Goal: Check status: Check status

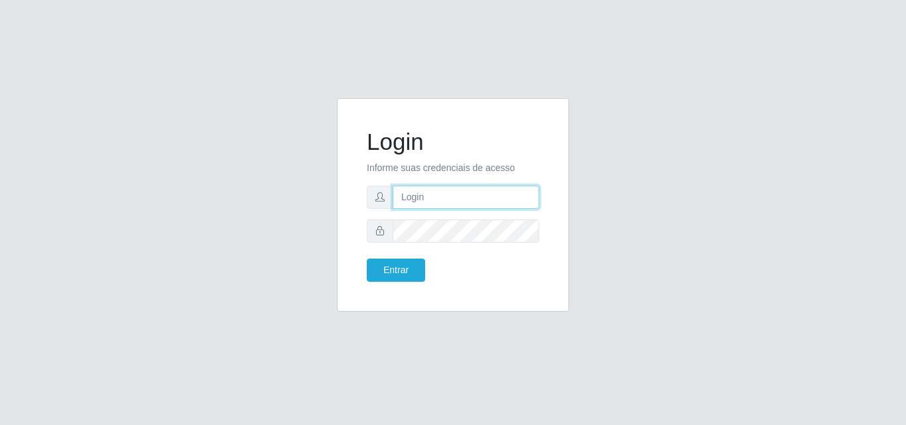
click at [436, 196] on input "text" at bounding box center [466, 197] width 147 height 23
type input "[PERSON_NAME][EMAIL_ADDRESS][DOMAIN_NAME]"
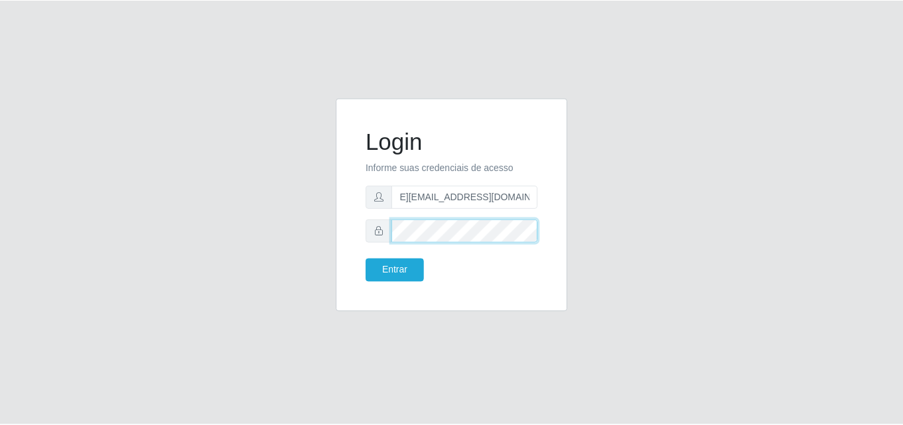
scroll to position [0, 0]
click at [367, 259] on button "Entrar" at bounding box center [396, 270] width 58 height 23
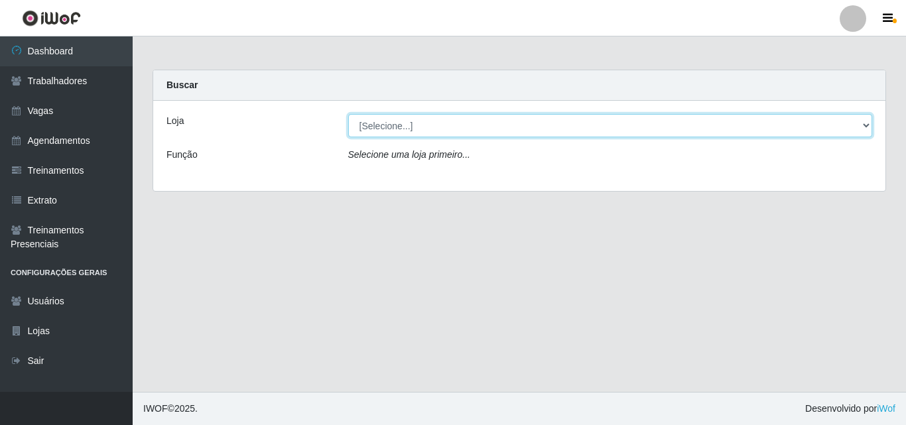
click at [445, 126] on select "[Selecione...] Sempre Tem - [GEOGRAPHIC_DATA]" at bounding box center [610, 125] width 525 height 23
select select "508"
click at [348, 114] on select "[Selecione...] Sempre Tem - [GEOGRAPHIC_DATA]" at bounding box center [610, 125] width 525 height 23
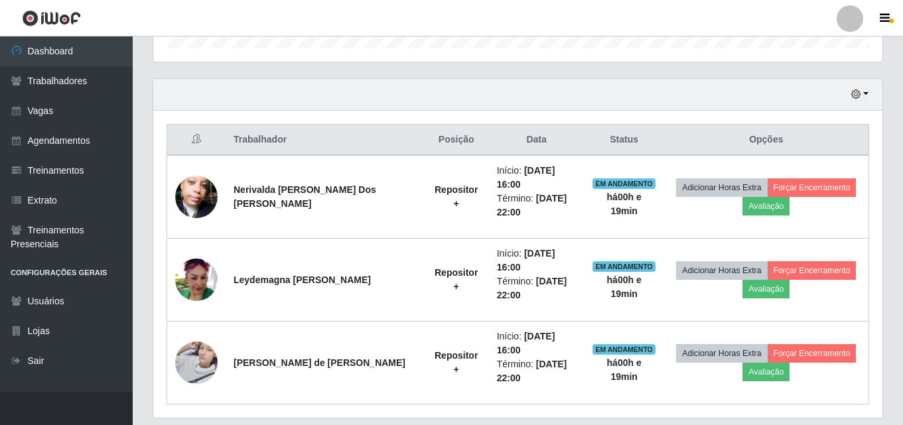
scroll to position [427, 0]
click at [860, 94] on icon "button" at bounding box center [855, 93] width 9 height 9
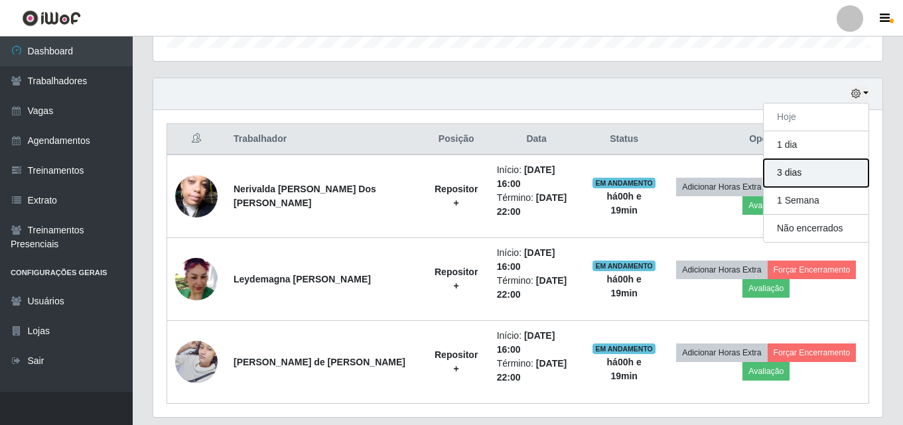
click at [787, 175] on button "3 dias" at bounding box center [816, 173] width 105 height 28
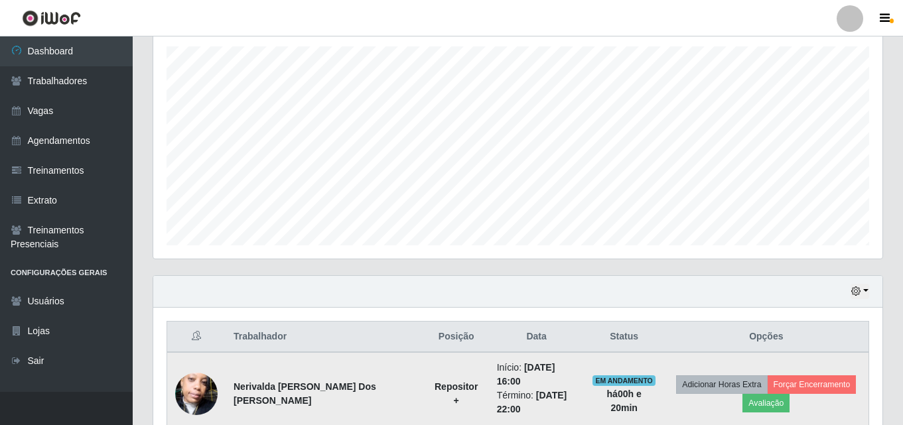
scroll to position [228, 0]
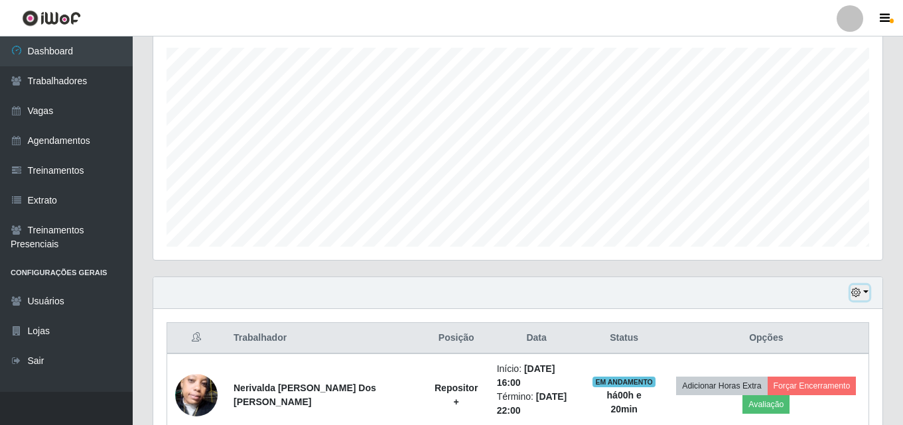
click at [865, 293] on button "button" at bounding box center [860, 292] width 19 height 15
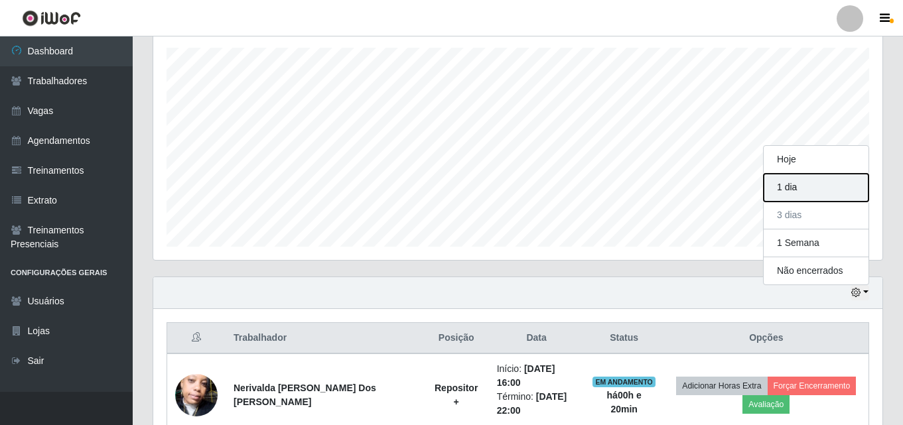
click at [788, 185] on button "1 dia" at bounding box center [816, 188] width 105 height 28
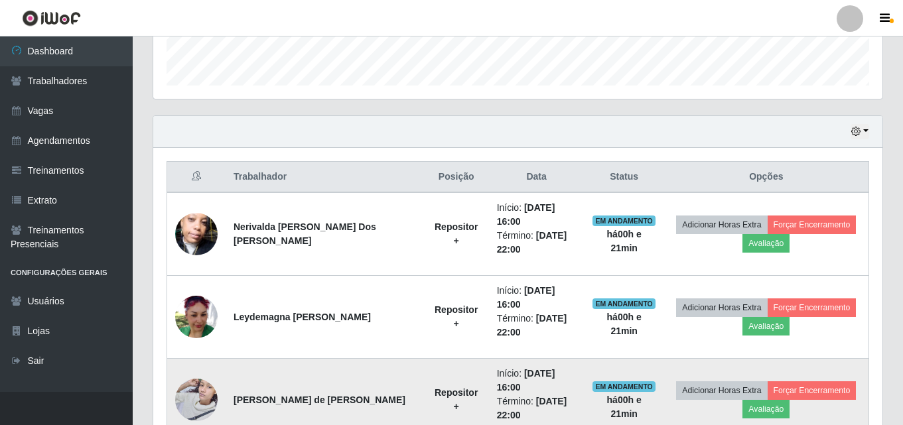
scroll to position [366, 0]
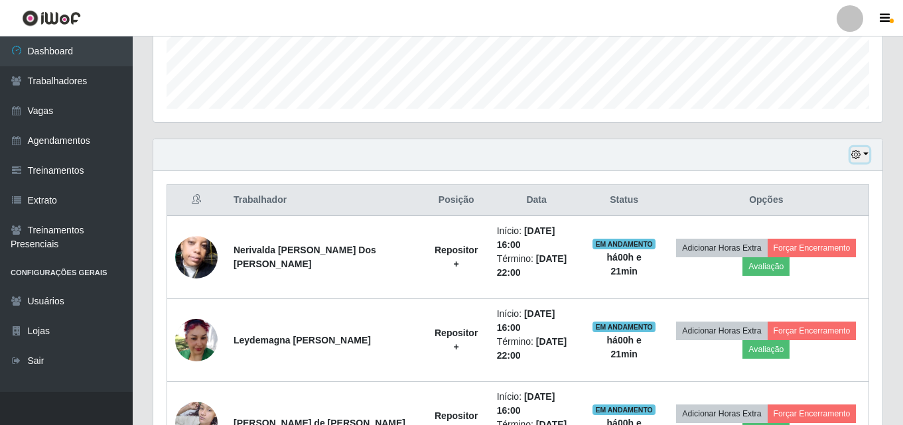
click at [865, 154] on button "button" at bounding box center [860, 154] width 19 height 15
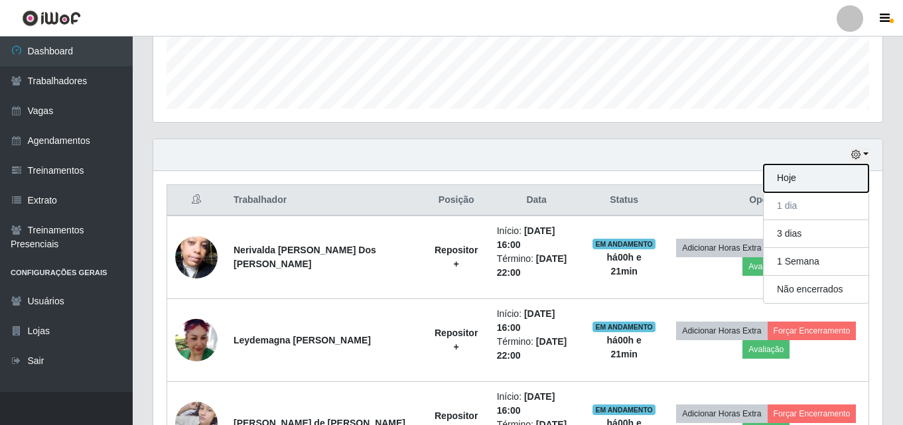
click at [798, 178] on button "Hoje" at bounding box center [816, 179] width 105 height 28
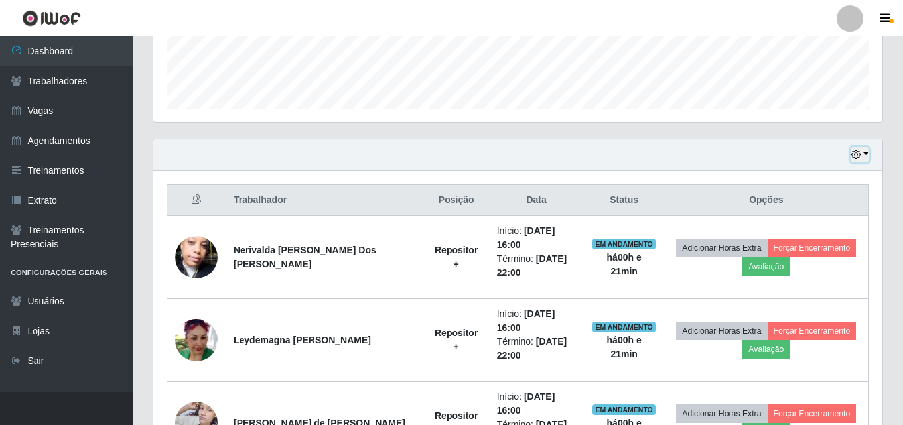
click at [855, 151] on icon "button" at bounding box center [855, 154] width 9 height 9
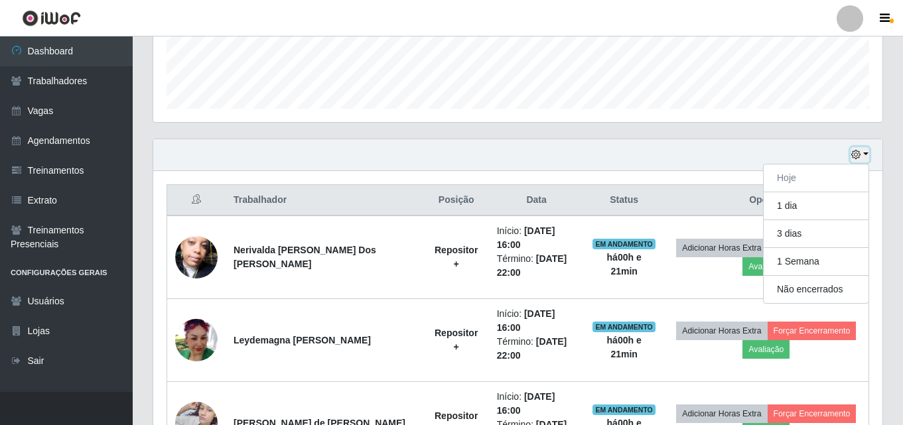
click at [859, 154] on icon "button" at bounding box center [855, 154] width 9 height 9
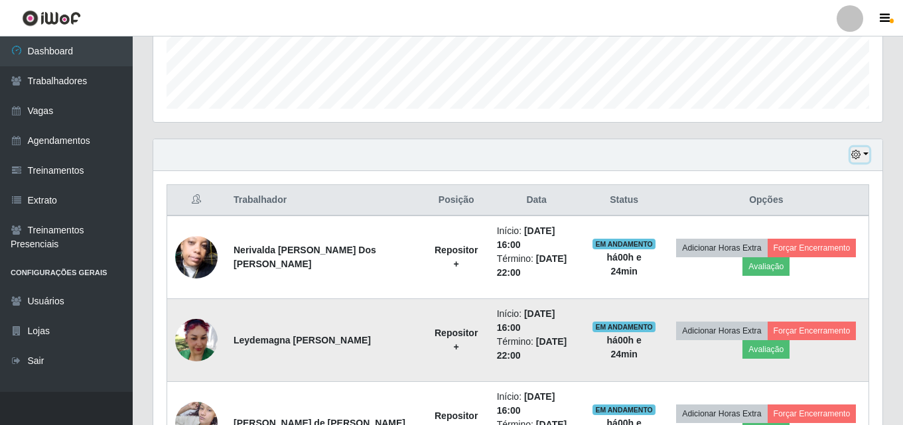
scroll to position [427, 0]
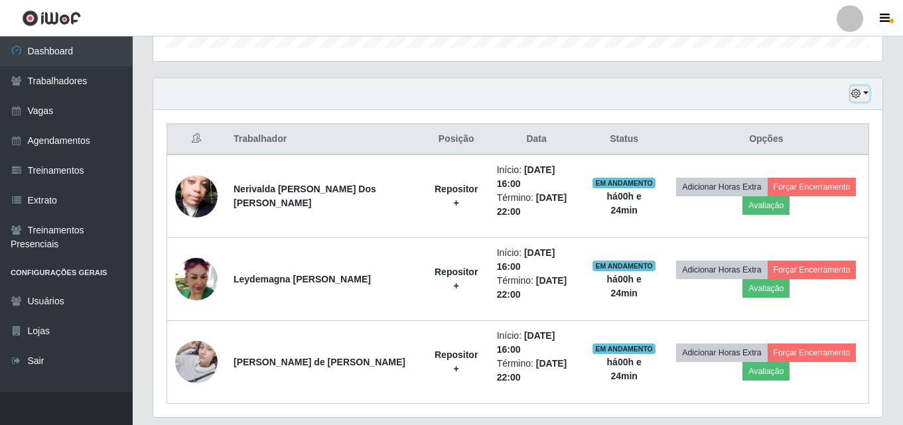
click at [856, 95] on icon "button" at bounding box center [855, 93] width 9 height 9
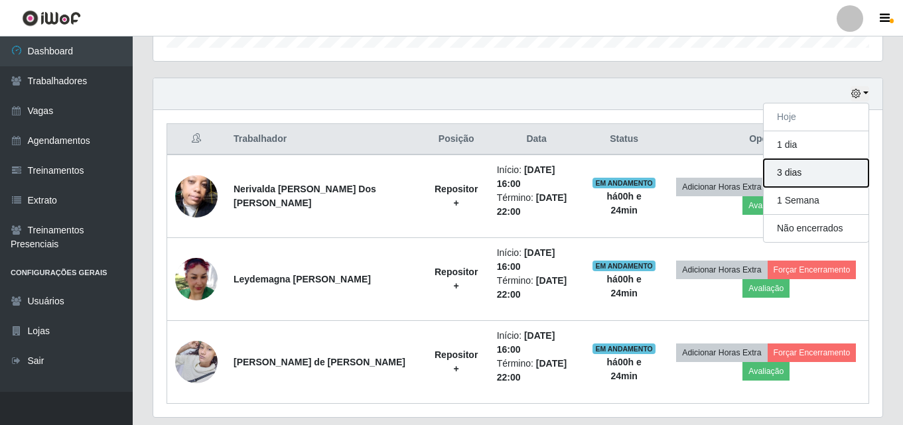
click at [788, 173] on button "3 dias" at bounding box center [816, 173] width 105 height 28
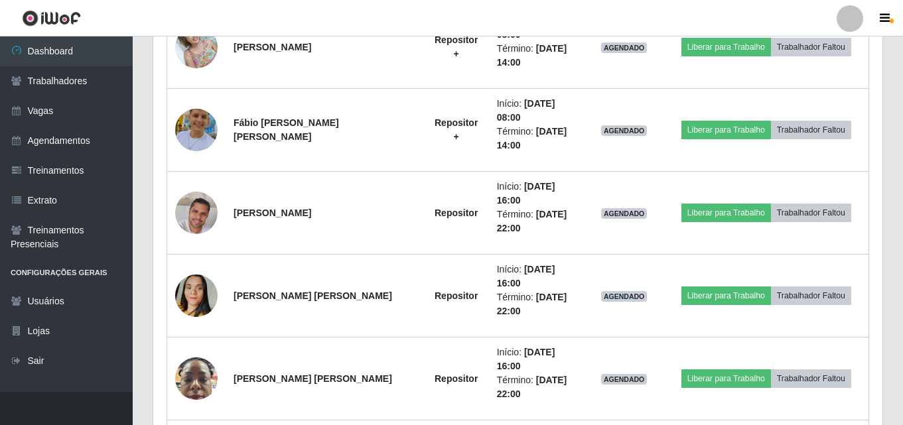
scroll to position [891, 0]
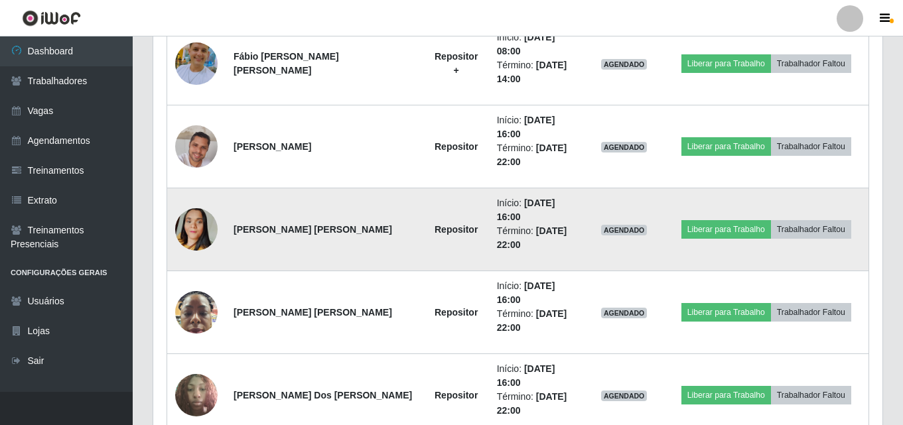
click at [189, 227] on img at bounding box center [196, 230] width 42 height 76
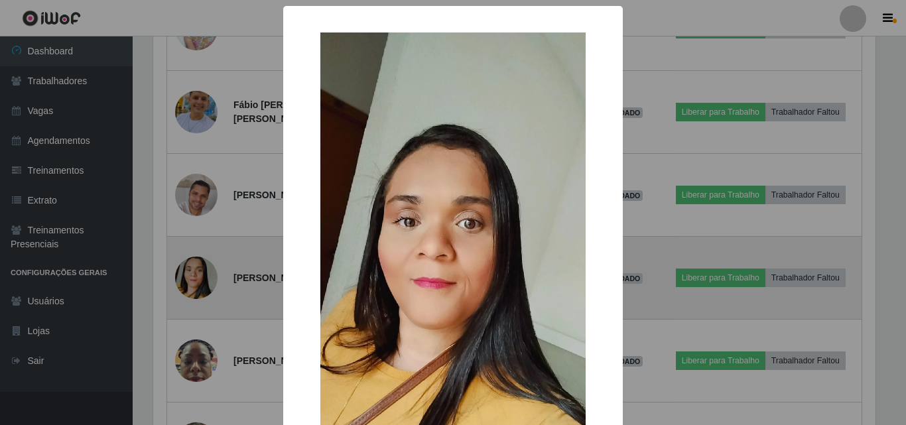
scroll to position [275, 723]
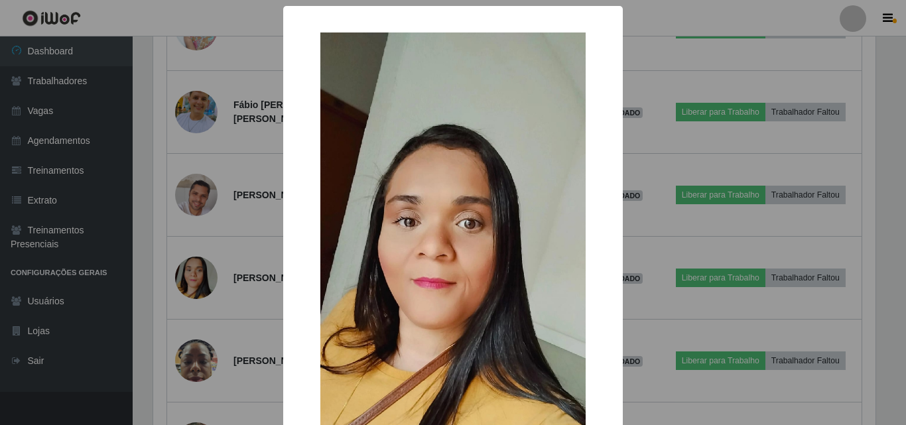
click at [396, 224] on img at bounding box center [453, 269] width 265 height 472
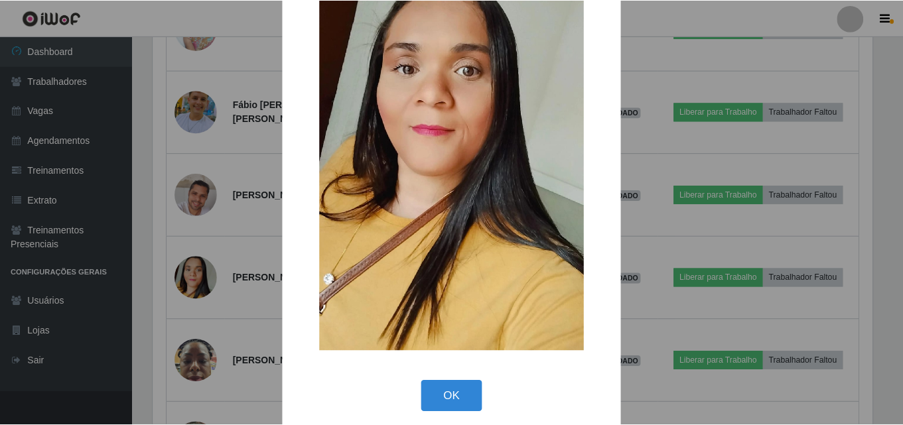
scroll to position [163, 0]
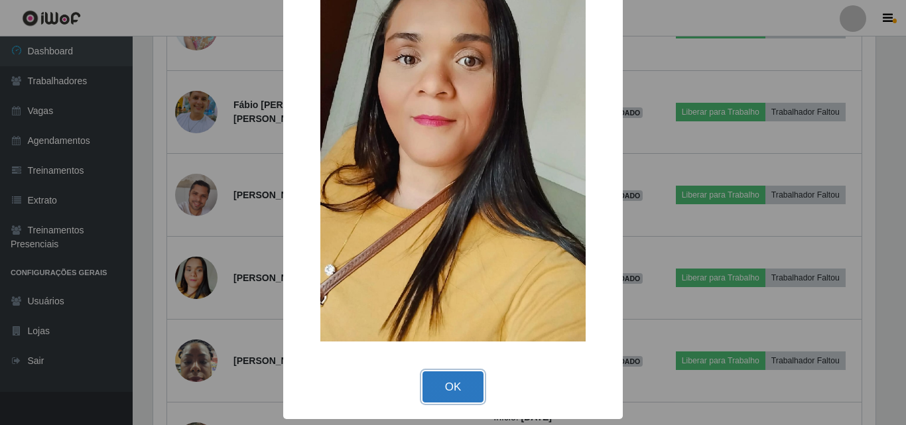
click at [452, 390] on button "OK" at bounding box center [454, 387] width 62 height 31
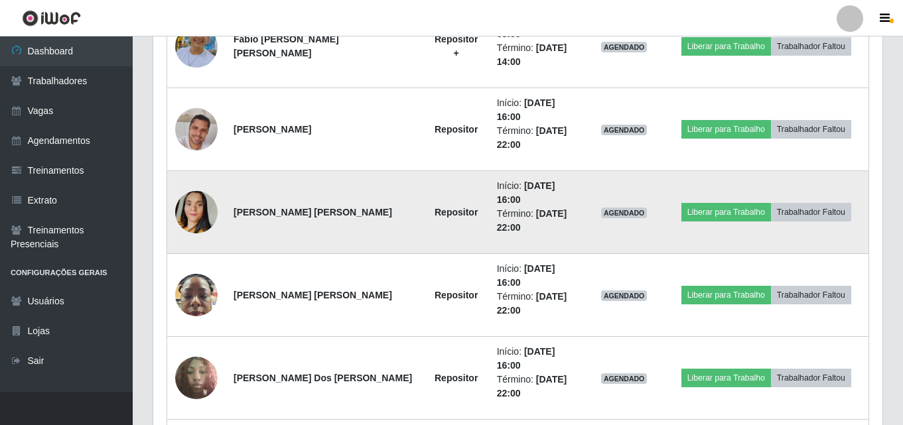
scroll to position [909, 0]
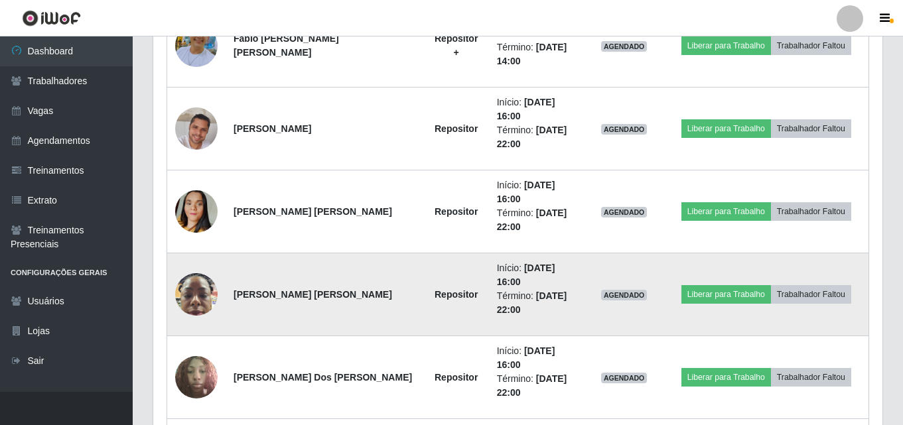
click at [196, 299] on img at bounding box center [196, 294] width 42 height 56
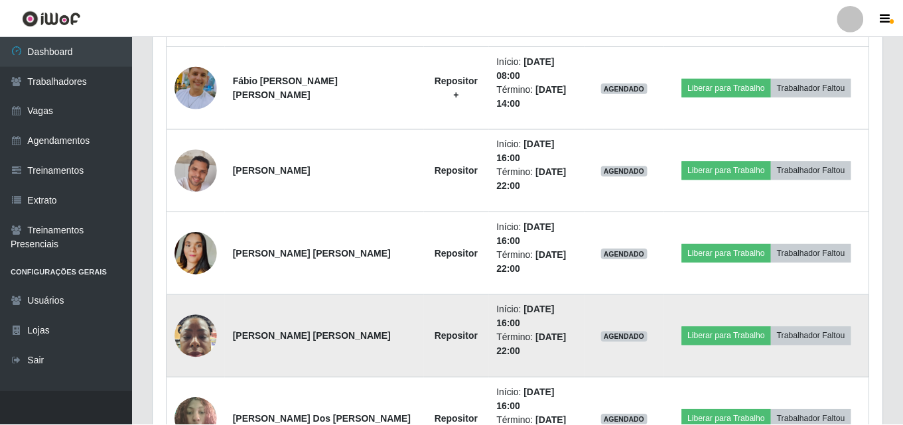
scroll to position [275, 723]
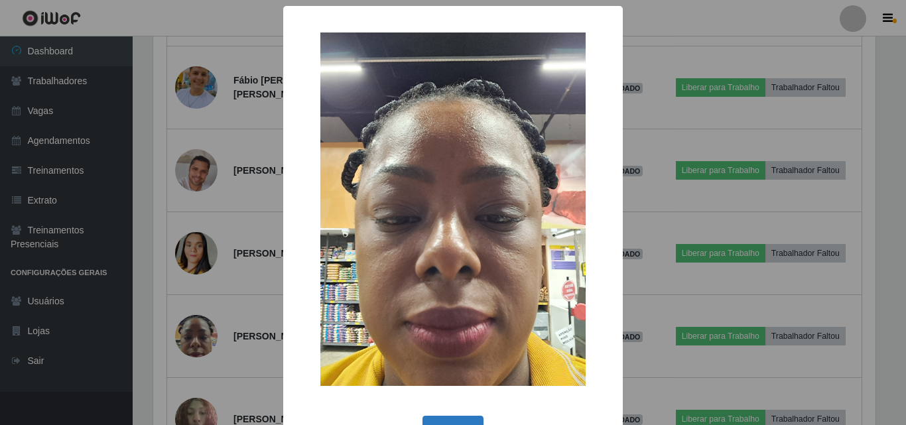
click at [447, 421] on button "OK" at bounding box center [454, 431] width 62 height 31
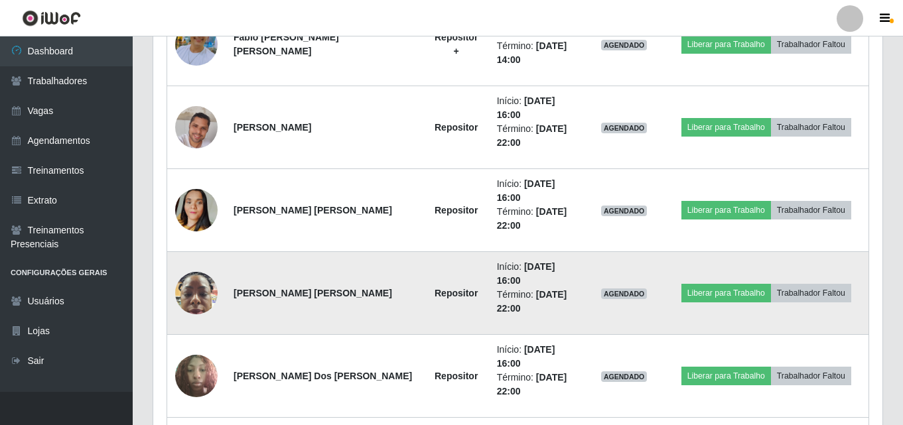
scroll to position [1000, 0]
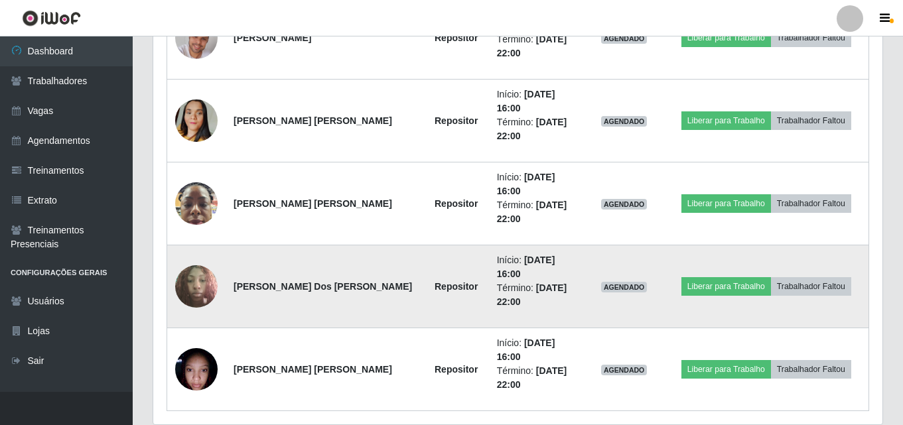
click at [196, 287] on img at bounding box center [196, 286] width 42 height 56
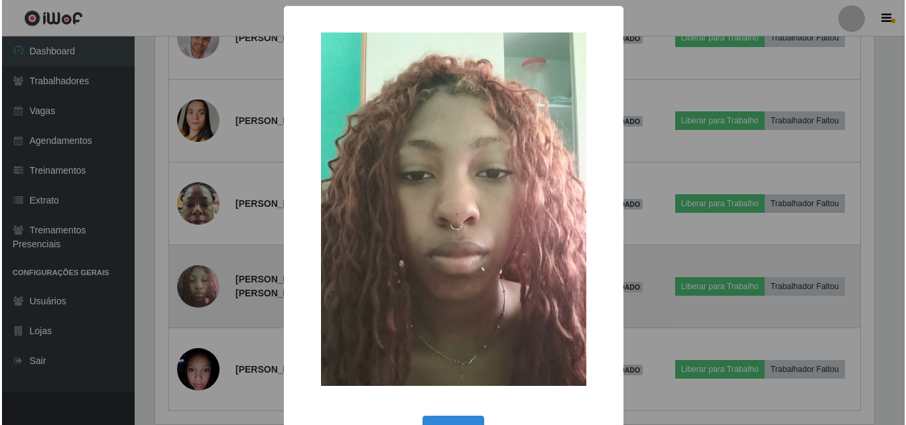
scroll to position [275, 723]
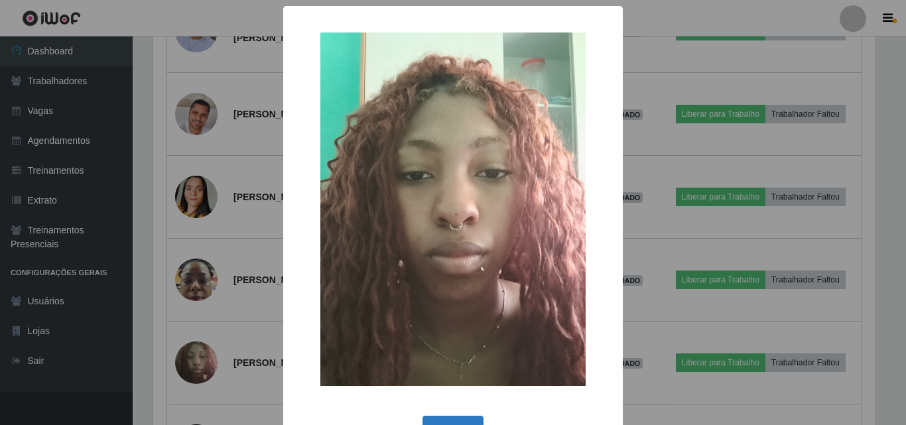
click at [447, 419] on button "OK" at bounding box center [454, 431] width 62 height 31
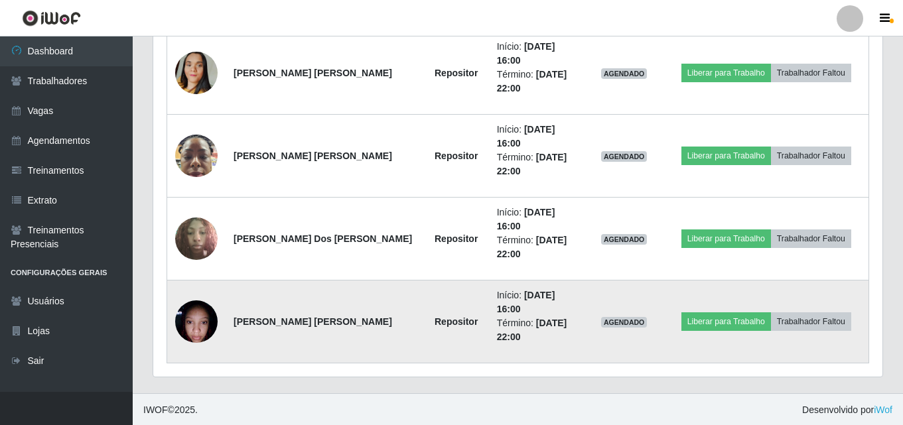
scroll to position [1049, 0]
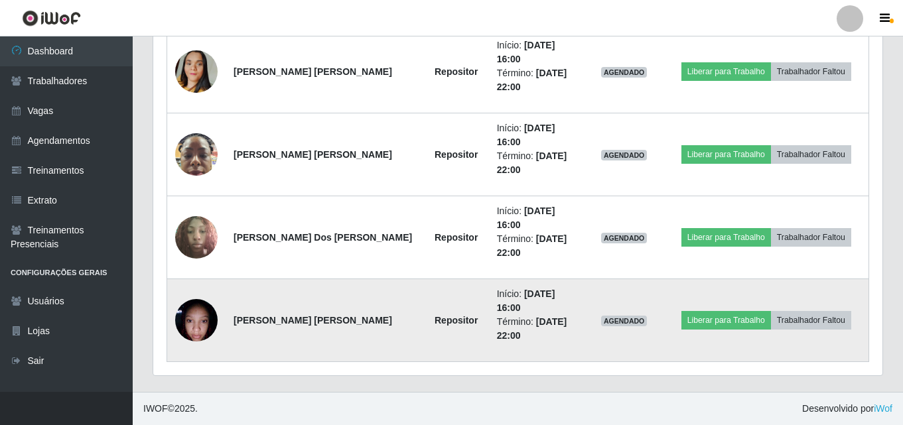
click at [194, 325] on img at bounding box center [196, 320] width 42 height 56
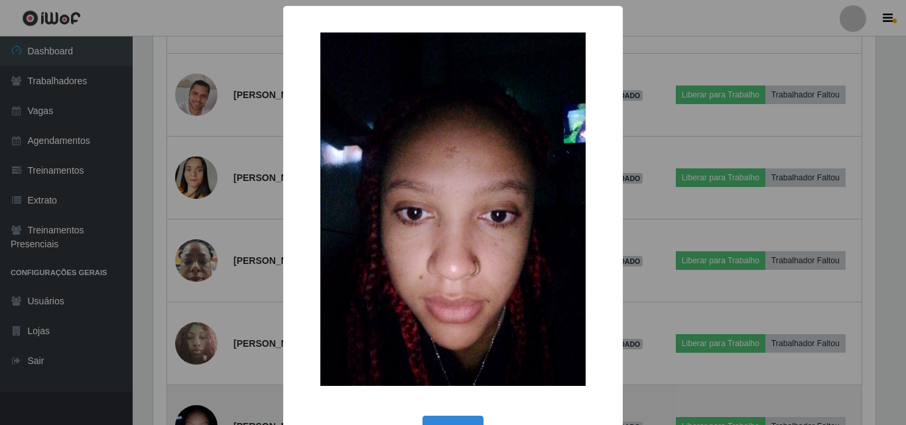
scroll to position [275, 723]
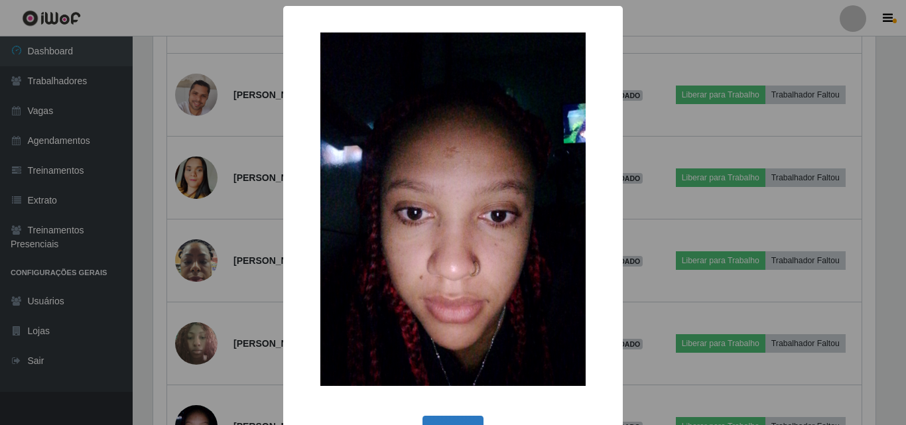
click at [456, 417] on button "OK" at bounding box center [454, 431] width 62 height 31
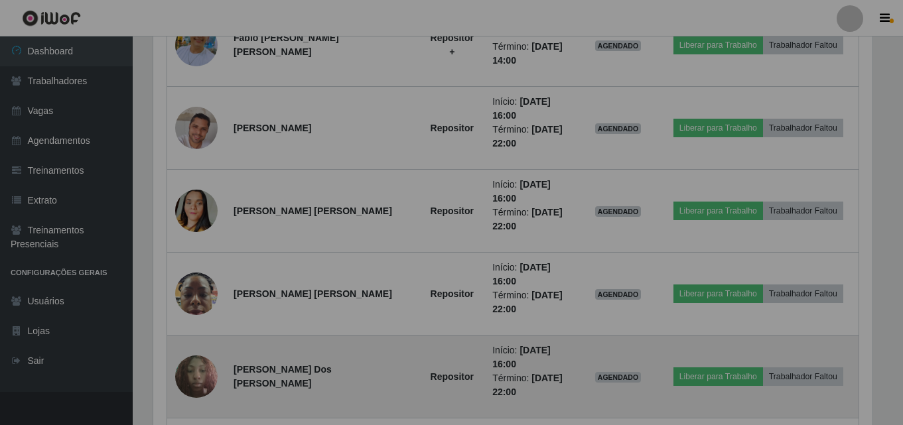
scroll to position [0, 0]
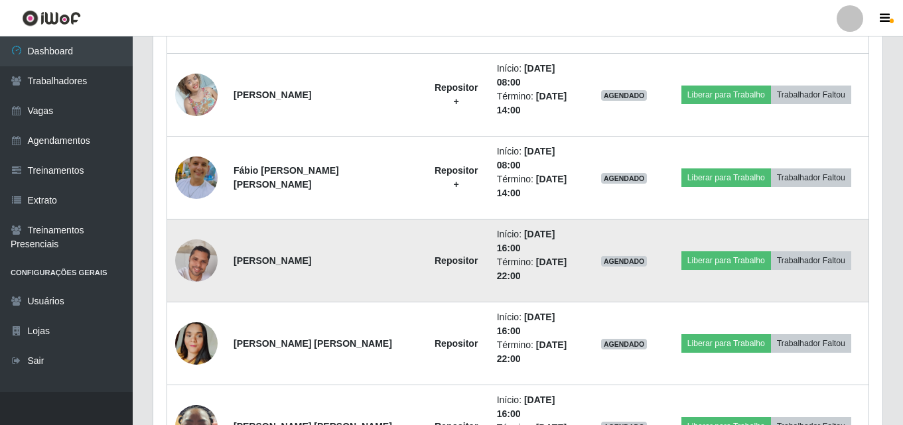
click at [192, 263] on img at bounding box center [196, 261] width 42 height 76
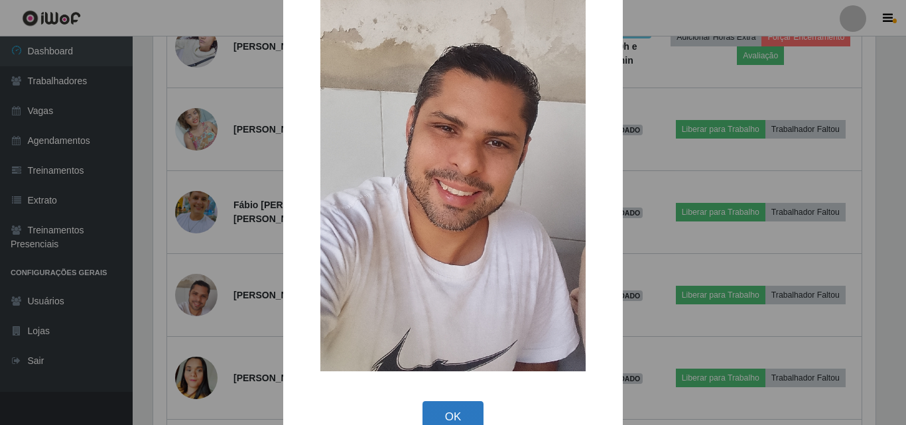
click at [453, 410] on button "OK" at bounding box center [454, 416] width 62 height 31
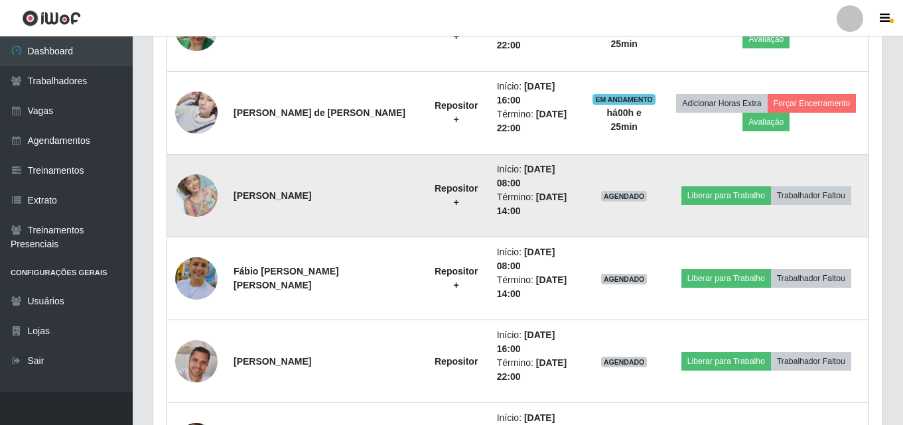
click at [198, 192] on img at bounding box center [196, 195] width 42 height 56
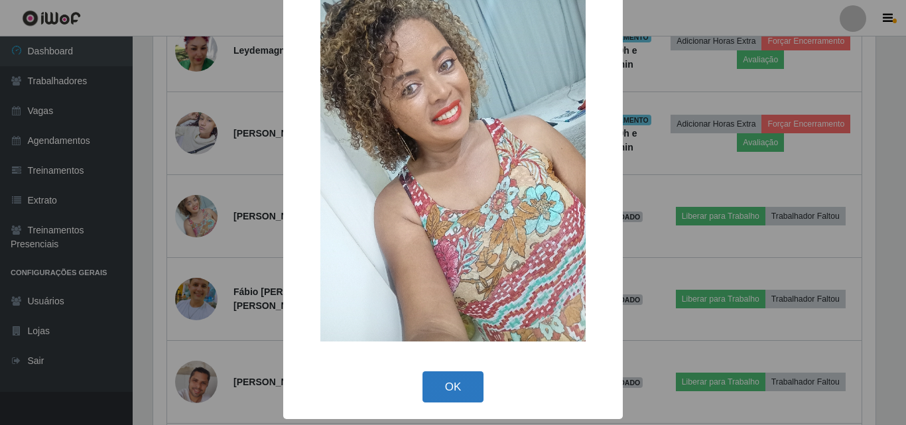
click at [445, 388] on button "OK" at bounding box center [454, 387] width 62 height 31
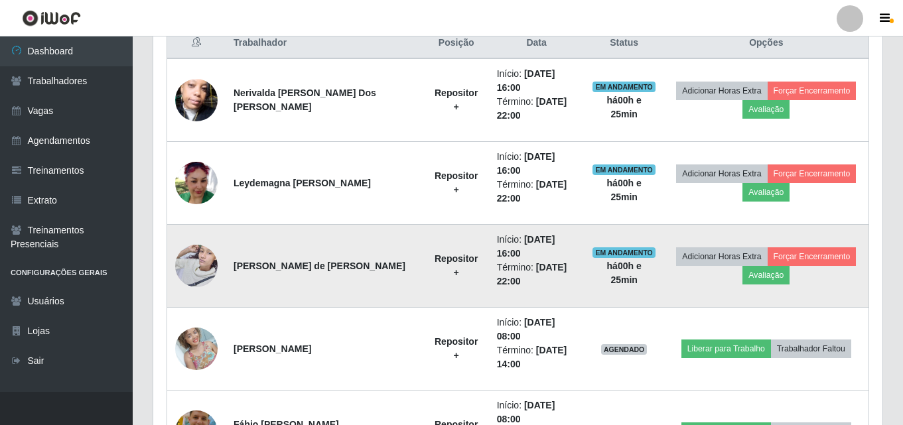
click at [196, 261] on img at bounding box center [196, 266] width 42 height 56
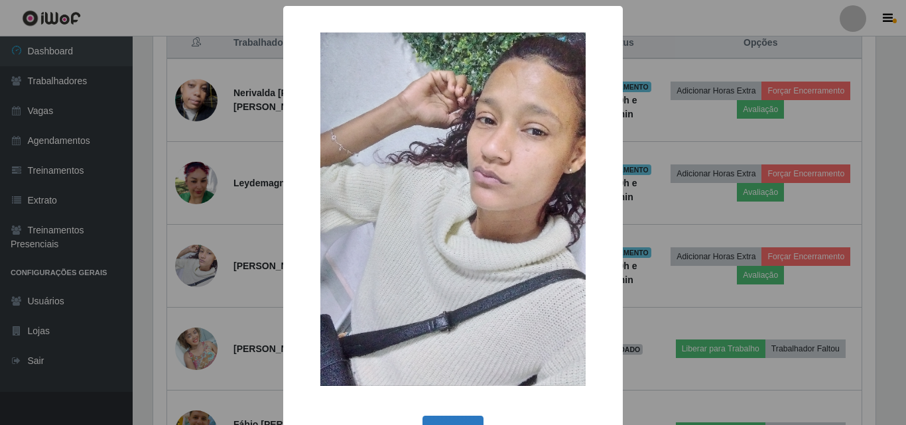
click at [445, 419] on button "OK" at bounding box center [454, 431] width 62 height 31
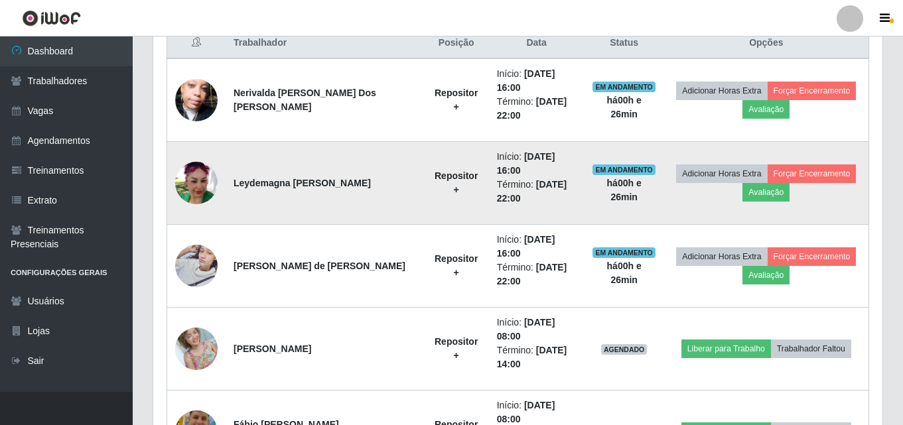
click at [189, 184] on img at bounding box center [196, 183] width 42 height 42
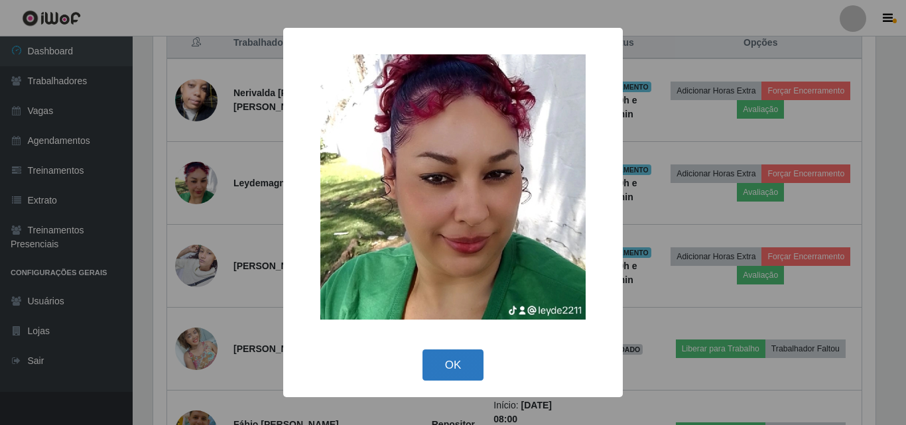
click at [453, 364] on button "OK" at bounding box center [454, 365] width 62 height 31
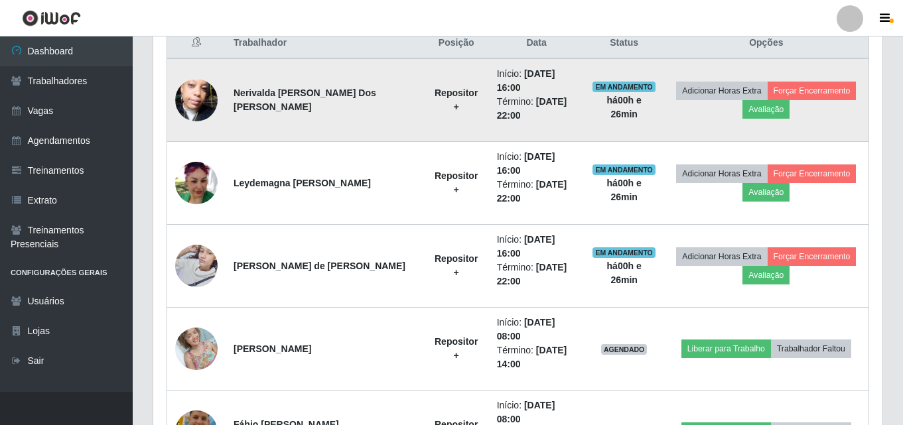
click at [202, 106] on img at bounding box center [196, 100] width 42 height 76
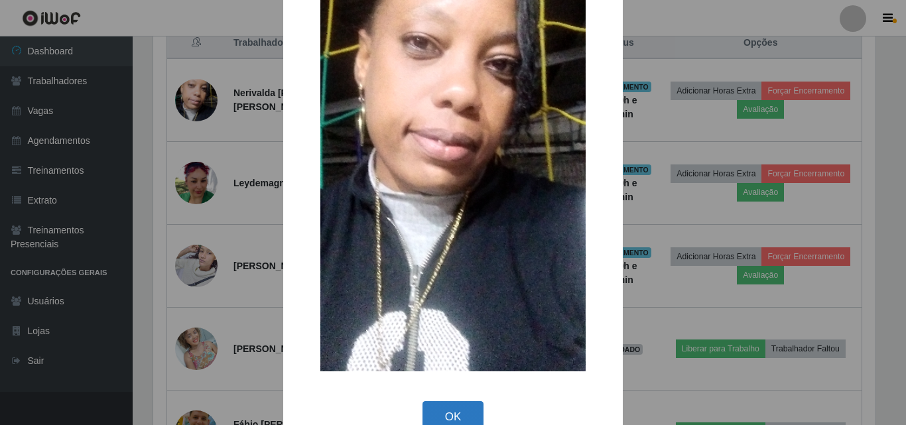
click at [453, 413] on button "OK" at bounding box center [454, 416] width 62 height 31
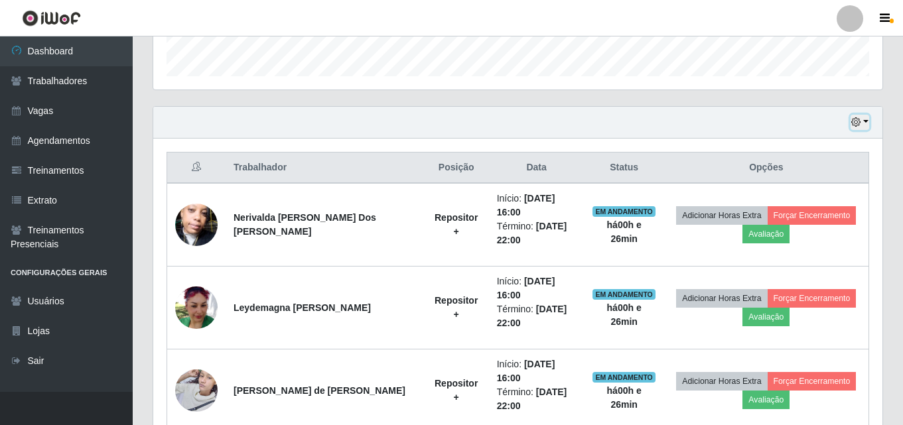
click at [857, 121] on icon "button" at bounding box center [855, 121] width 9 height 9
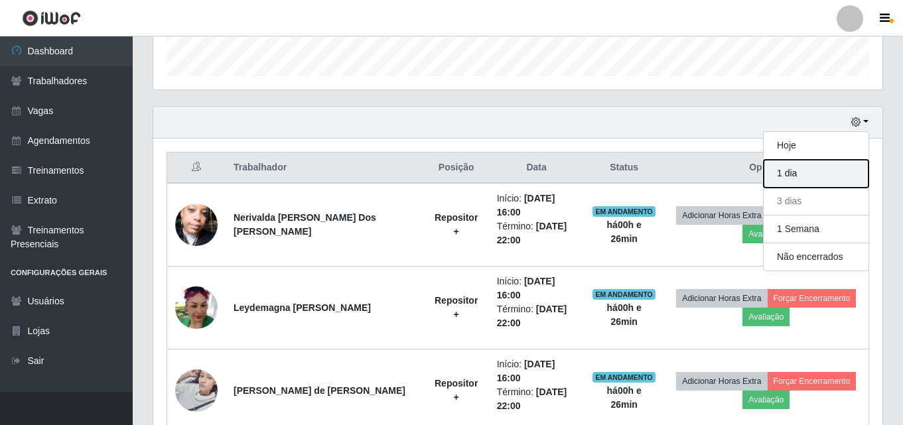
click at [785, 174] on button "1 dia" at bounding box center [816, 174] width 105 height 28
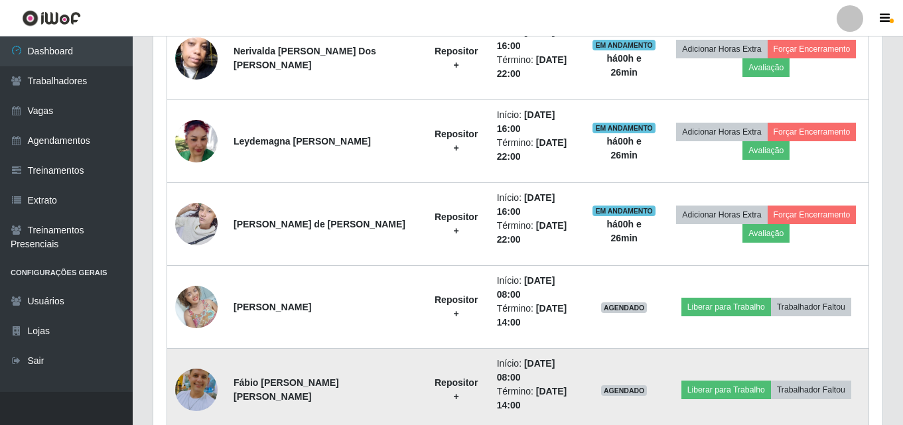
click at [194, 352] on img at bounding box center [196, 390] width 42 height 76
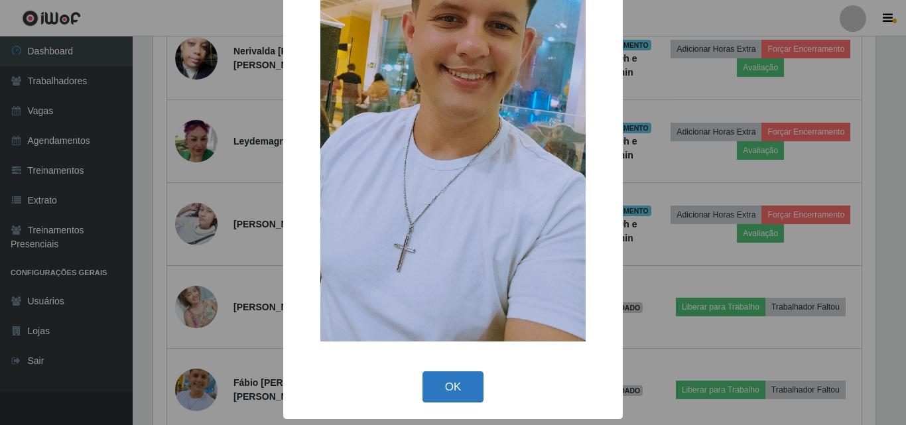
click at [451, 388] on button "OK" at bounding box center [454, 387] width 62 height 31
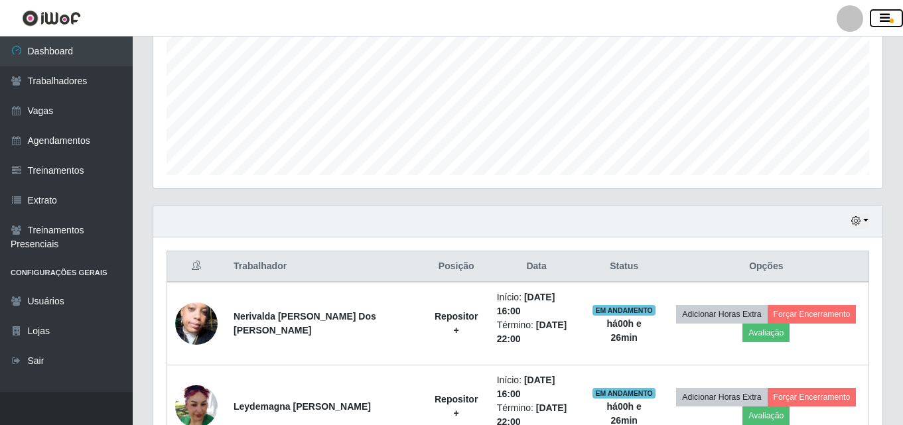
click at [891, 23] on span "button" at bounding box center [892, 21] width 4 height 5
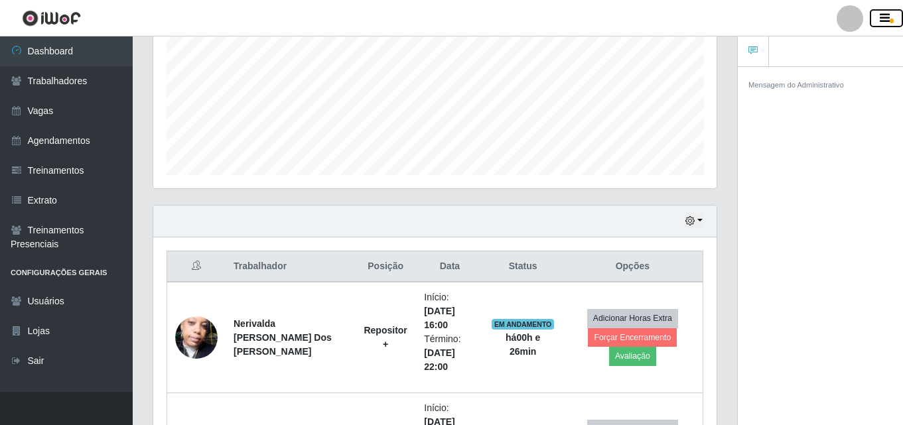
click at [891, 23] on span "button" at bounding box center [892, 21] width 4 height 5
